Goal: Information Seeking & Learning: Learn about a topic

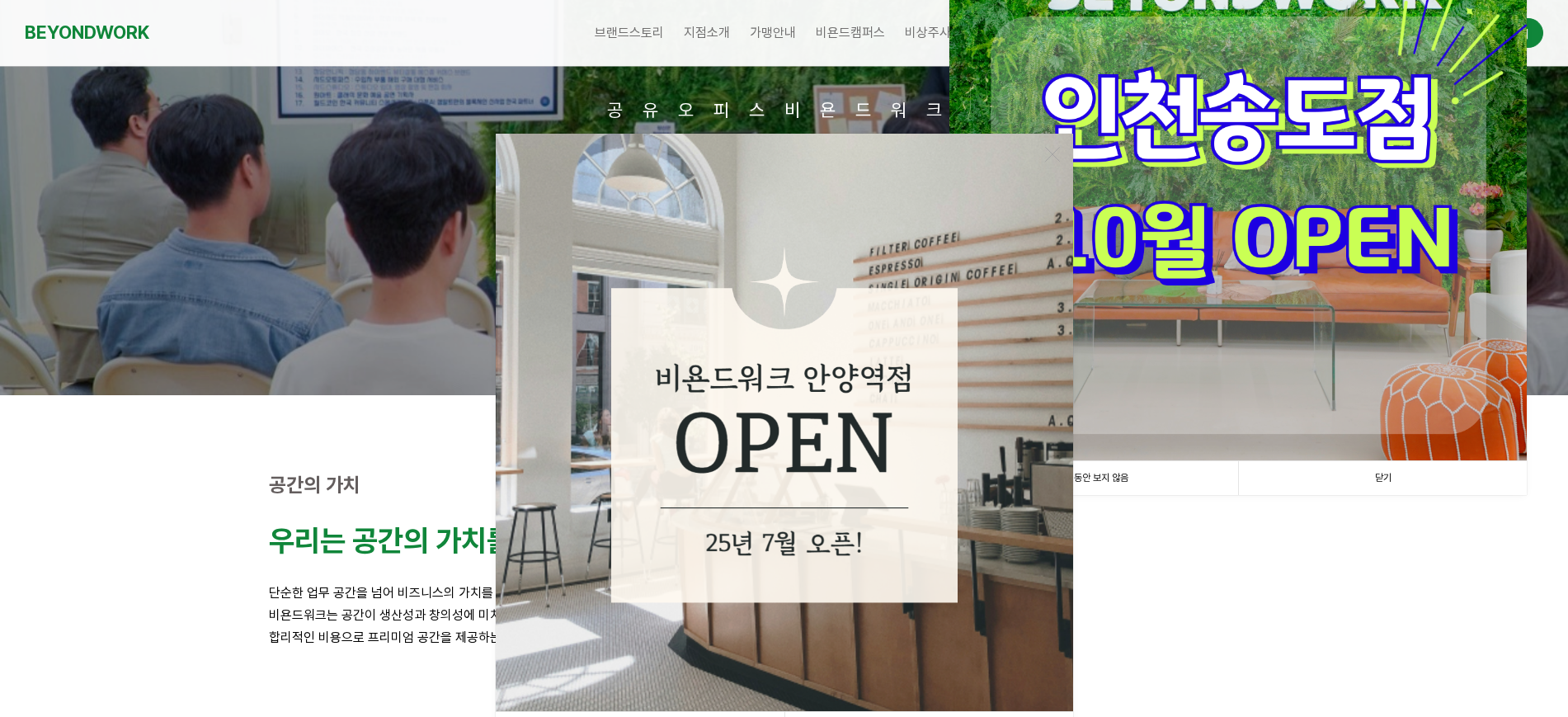
scroll to position [207, 0]
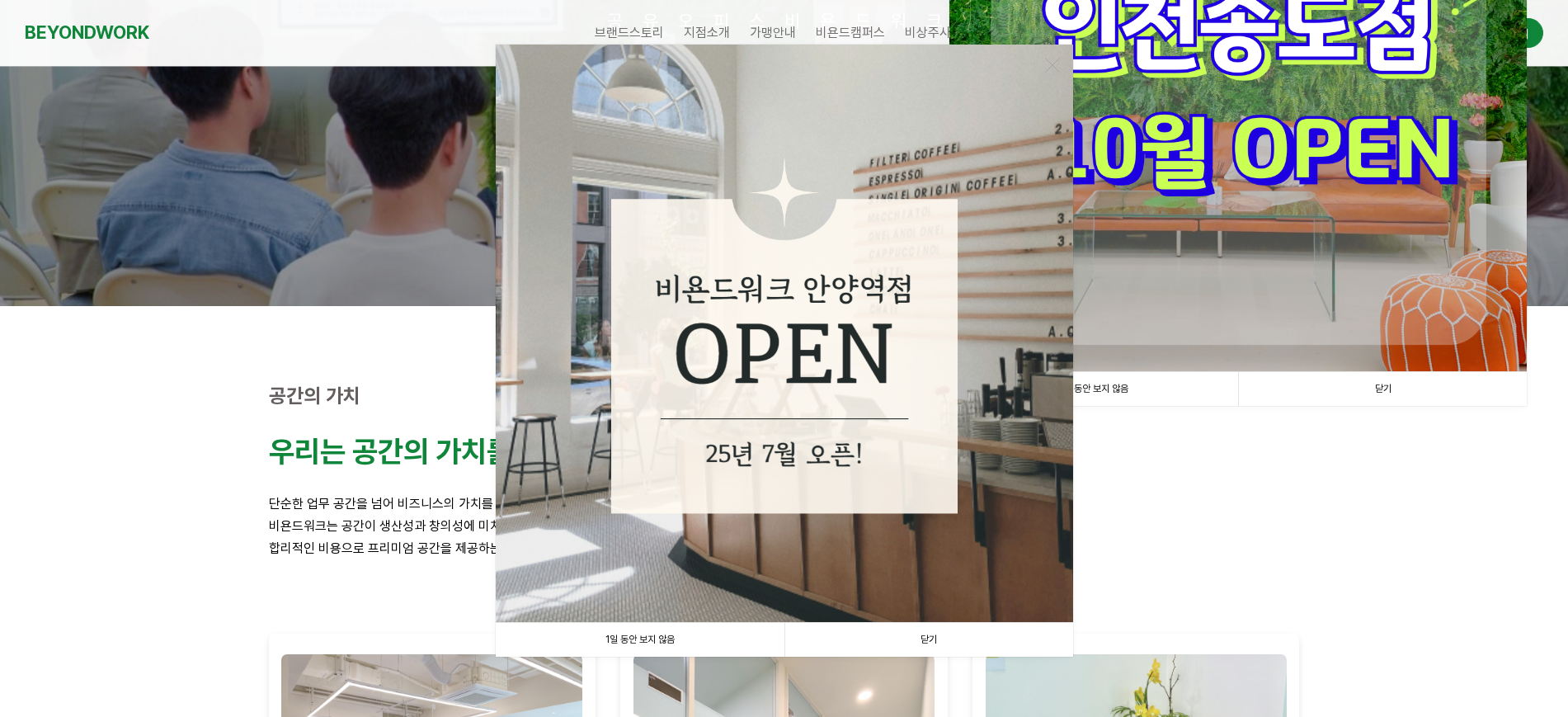
click at [938, 639] on link "닫기" at bounding box center [928, 640] width 289 height 34
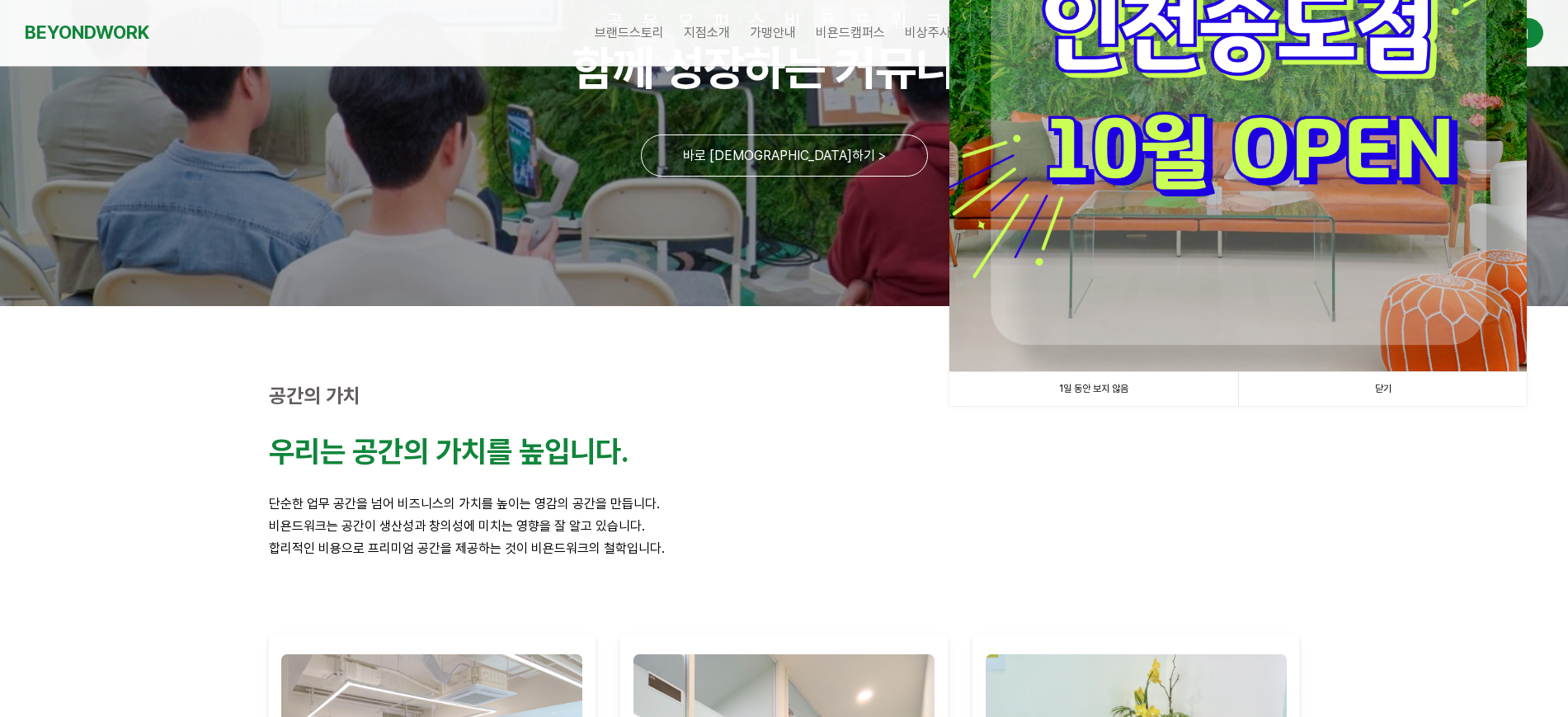
click at [1411, 386] on link "닫기" at bounding box center [1382, 389] width 289 height 34
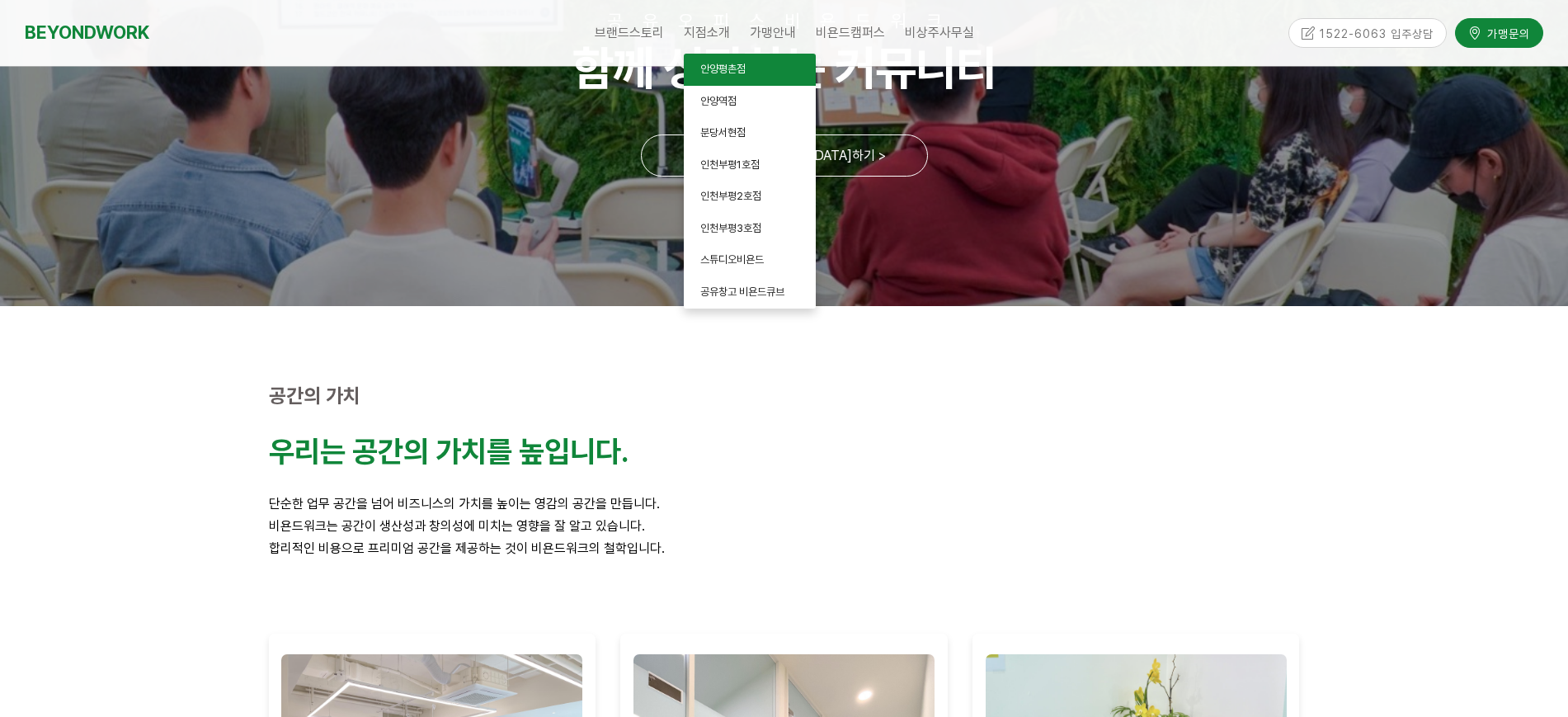
click at [744, 73] on span "안양평촌점" at bounding box center [723, 68] width 45 height 12
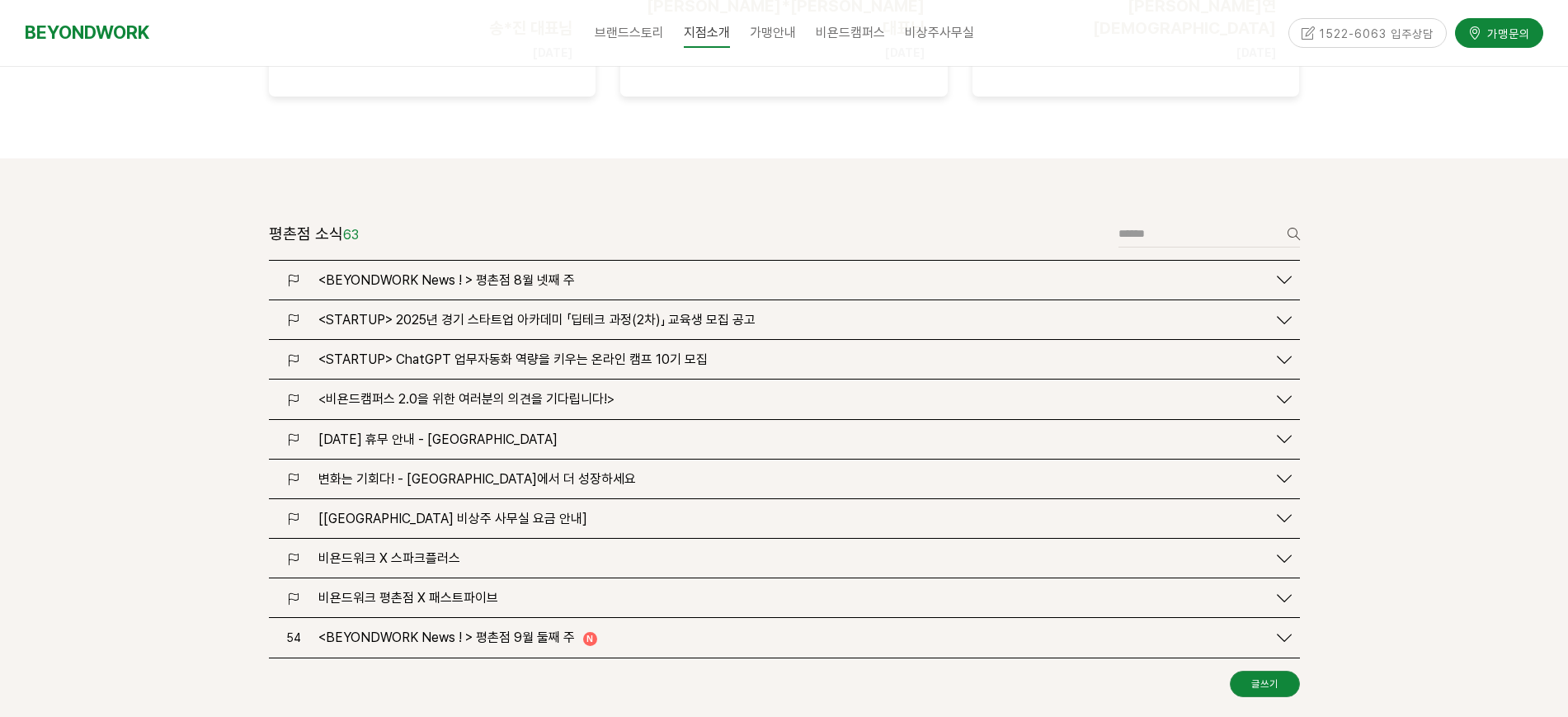
click at [541, 273] on span "<BEYONDWORK News ! > 평촌점 8월 넷째 주" at bounding box center [446, 280] width 257 height 16
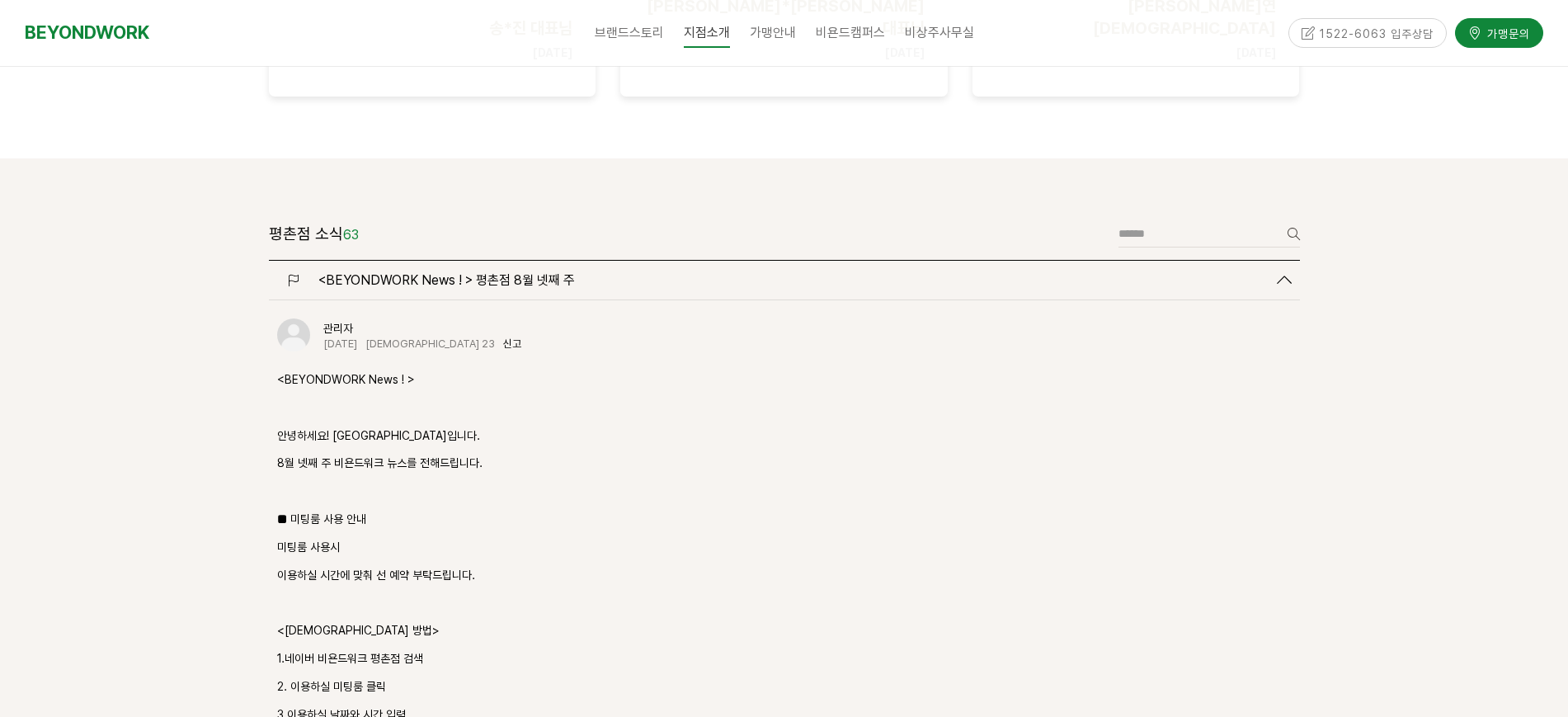
click at [541, 273] on span "<BEYONDWORK News ! > 평촌점 8월 넷째 주" at bounding box center [446, 280] width 257 height 16
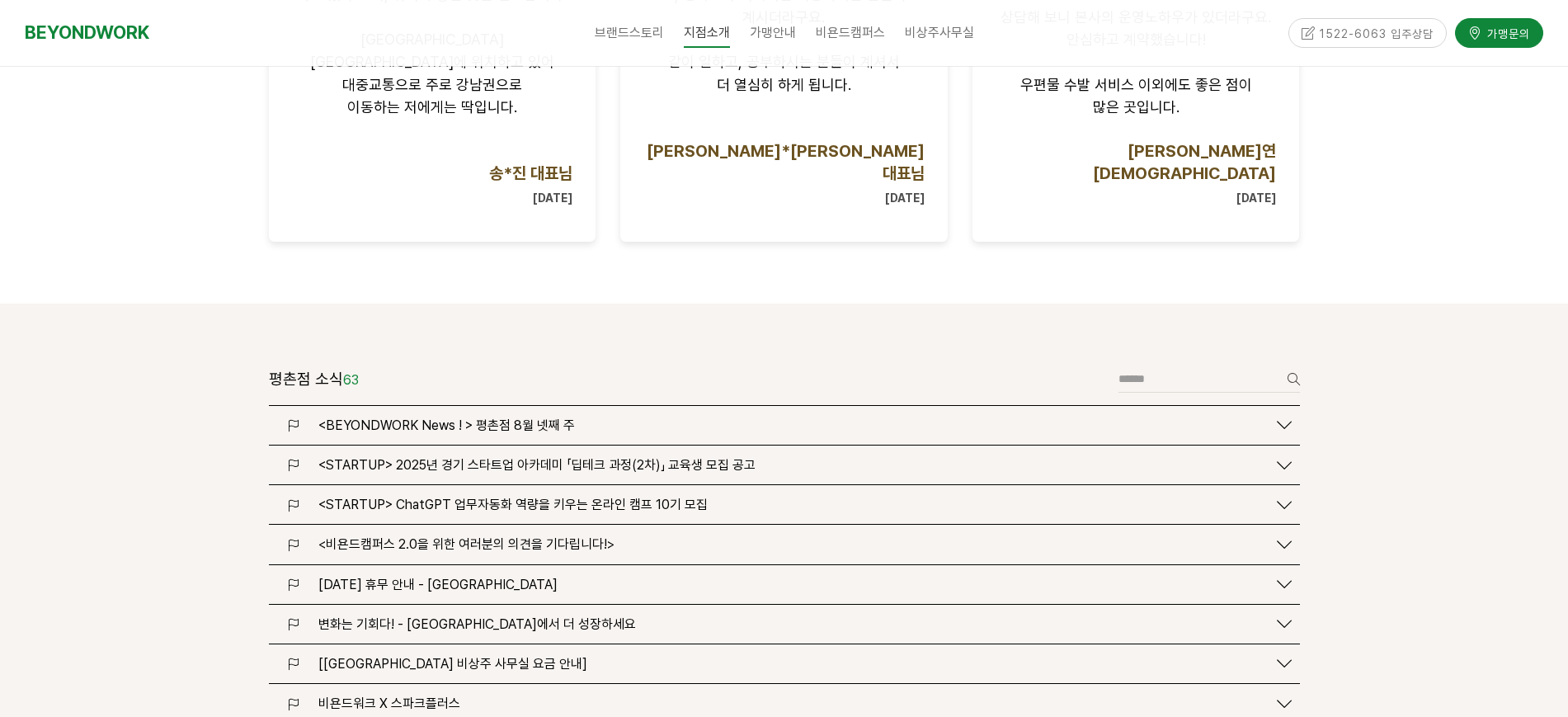
scroll to position [1546, 0]
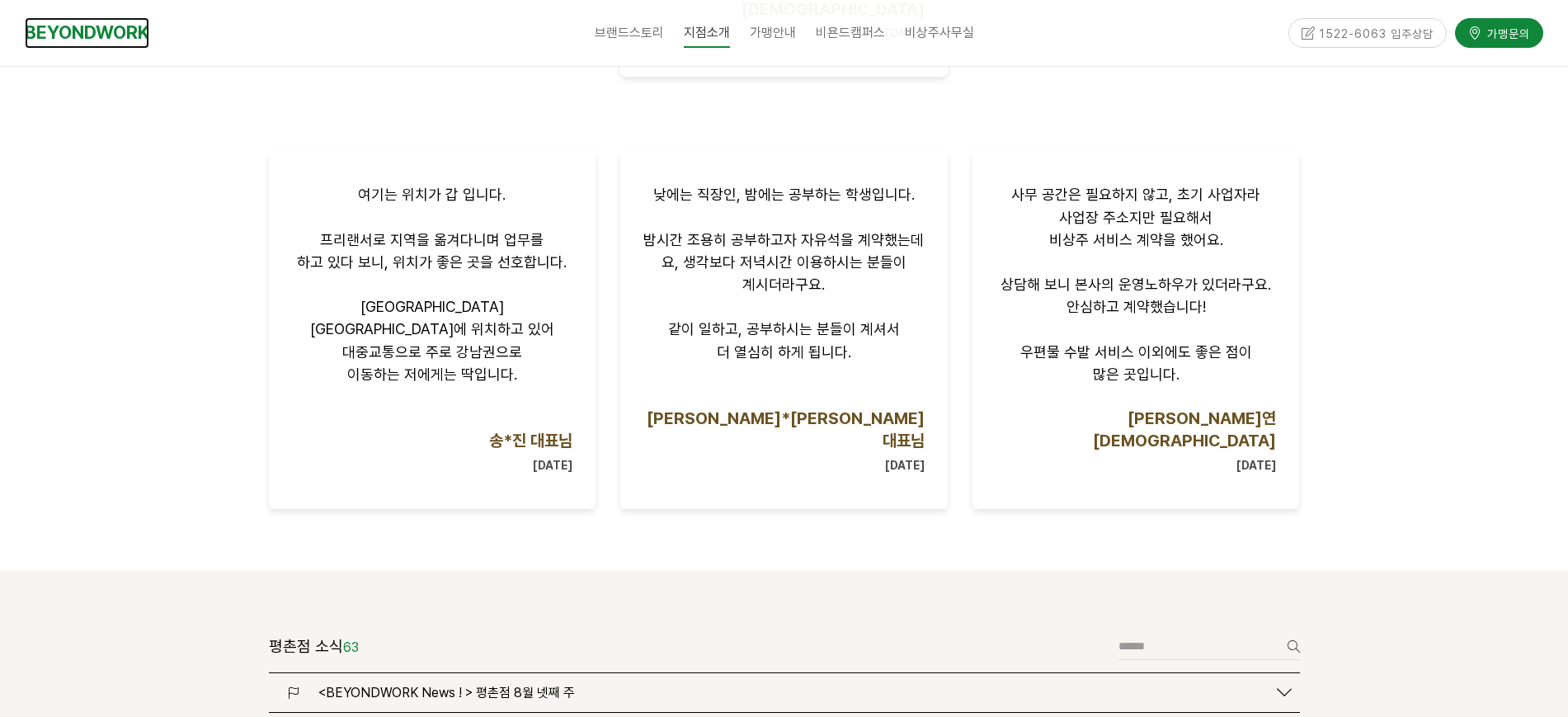
click at [119, 27] on link "BEYONDWORK" at bounding box center [87, 32] width 125 height 30
